Goal: Task Accomplishment & Management: Use online tool/utility

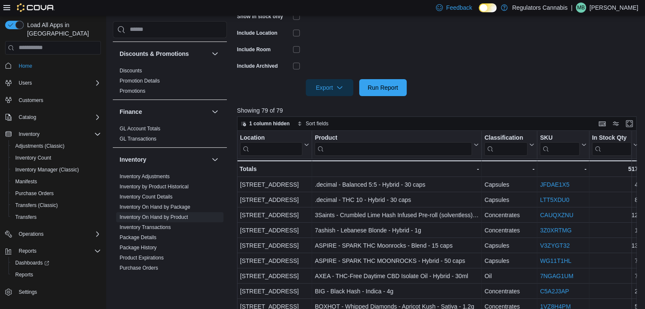
scroll to position [424, 0]
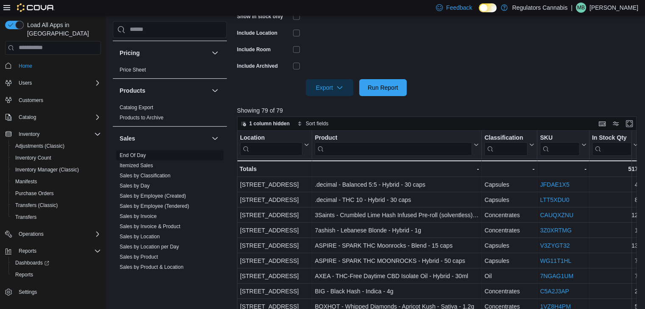
click at [138, 153] on link "End Of Day" at bounding box center [133, 156] width 26 height 6
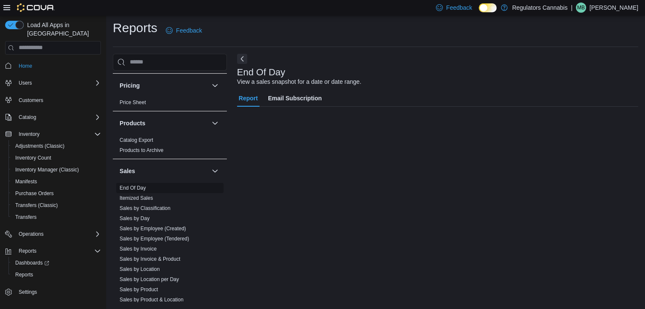
scroll to position [3, 0]
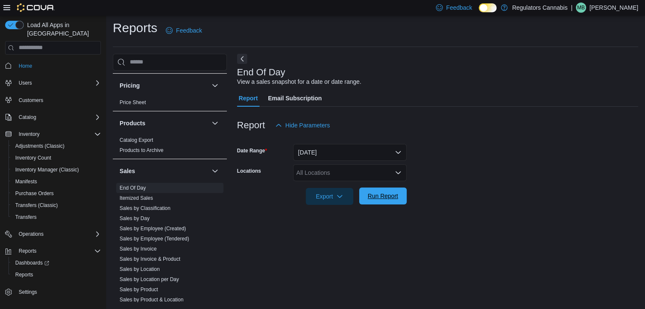
click at [394, 201] on span "Run Report" at bounding box center [382, 196] width 37 height 17
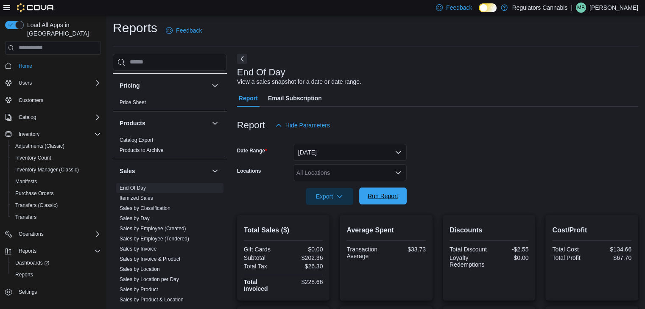
click at [385, 197] on span "Run Report" at bounding box center [382, 196] width 31 height 8
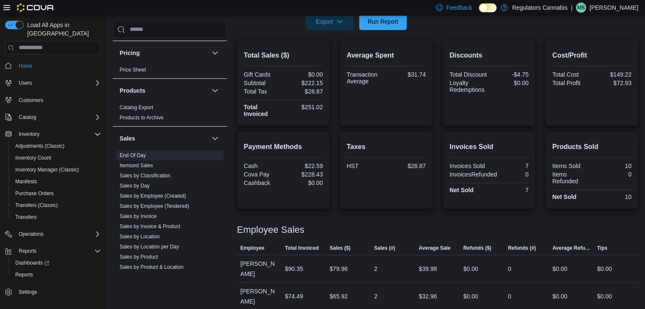
scroll to position [136, 0]
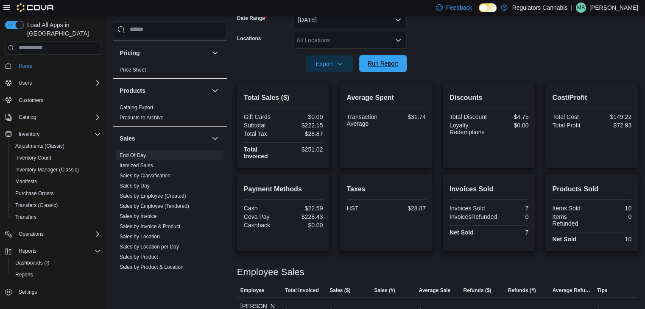
click at [377, 62] on span "Run Report" at bounding box center [382, 63] width 31 height 8
click at [392, 65] on span "Run Report" at bounding box center [382, 63] width 31 height 8
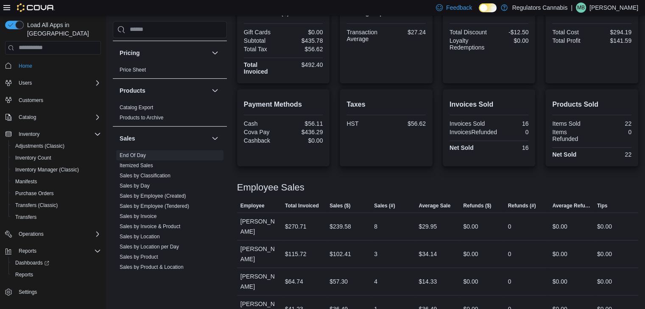
scroll to position [178, 0]
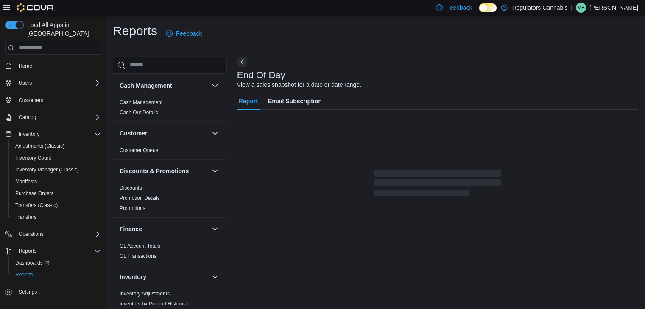
scroll to position [3, 0]
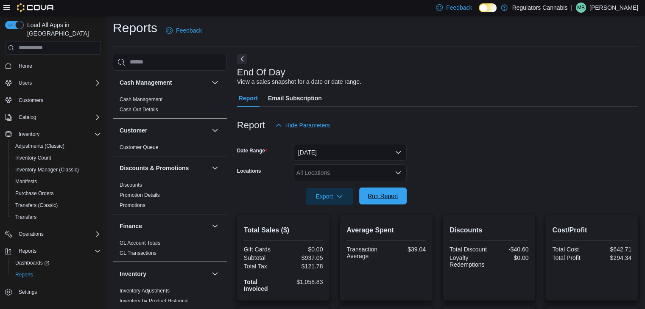
click at [400, 195] on span "Run Report" at bounding box center [382, 196] width 37 height 17
